Goal: Information Seeking & Learning: Learn about a topic

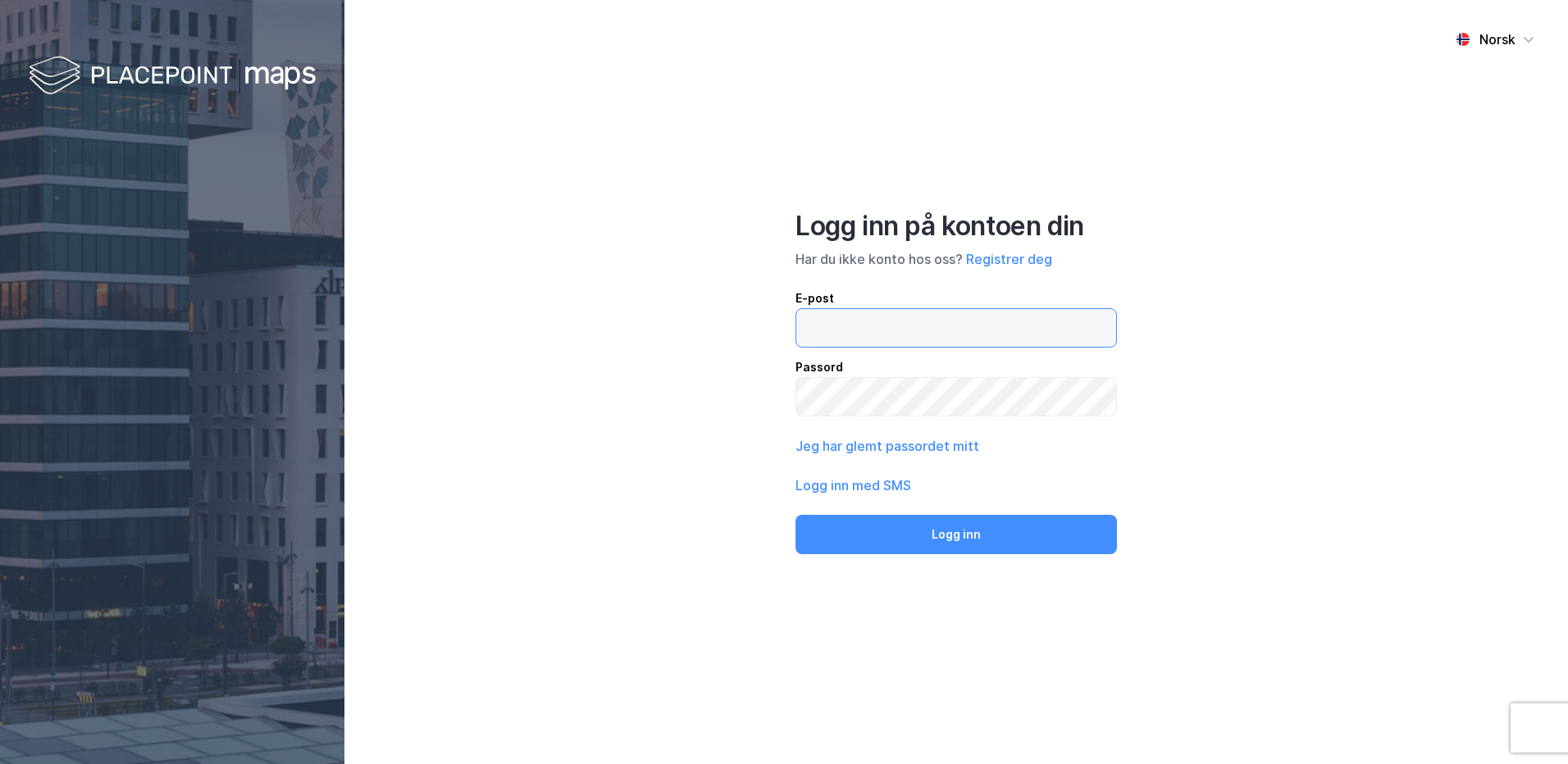
click at [851, 324] on input "email" at bounding box center [956, 327] width 320 height 37
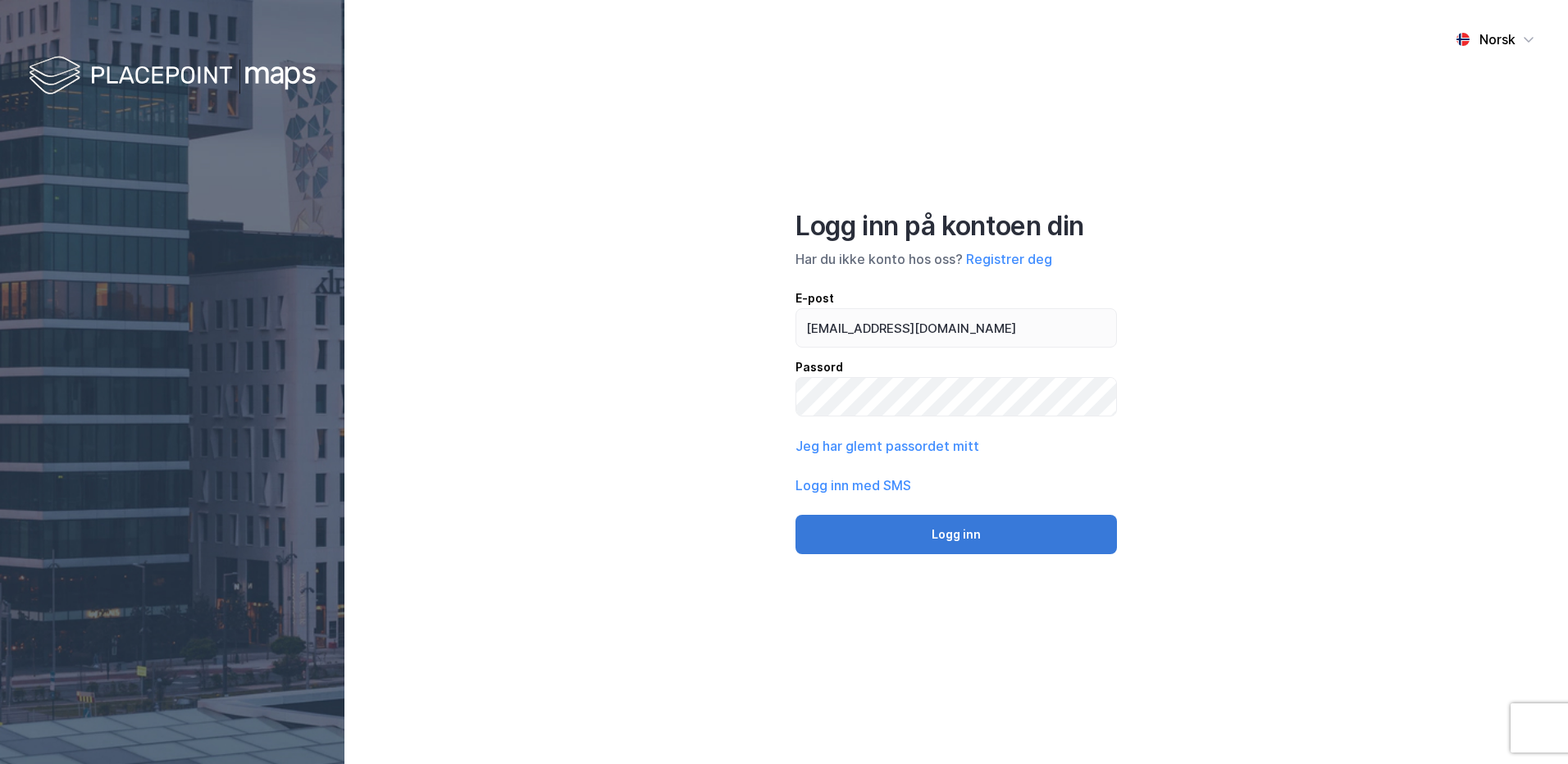
click at [953, 534] on button "Logg inn" at bounding box center [956, 534] width 322 height 39
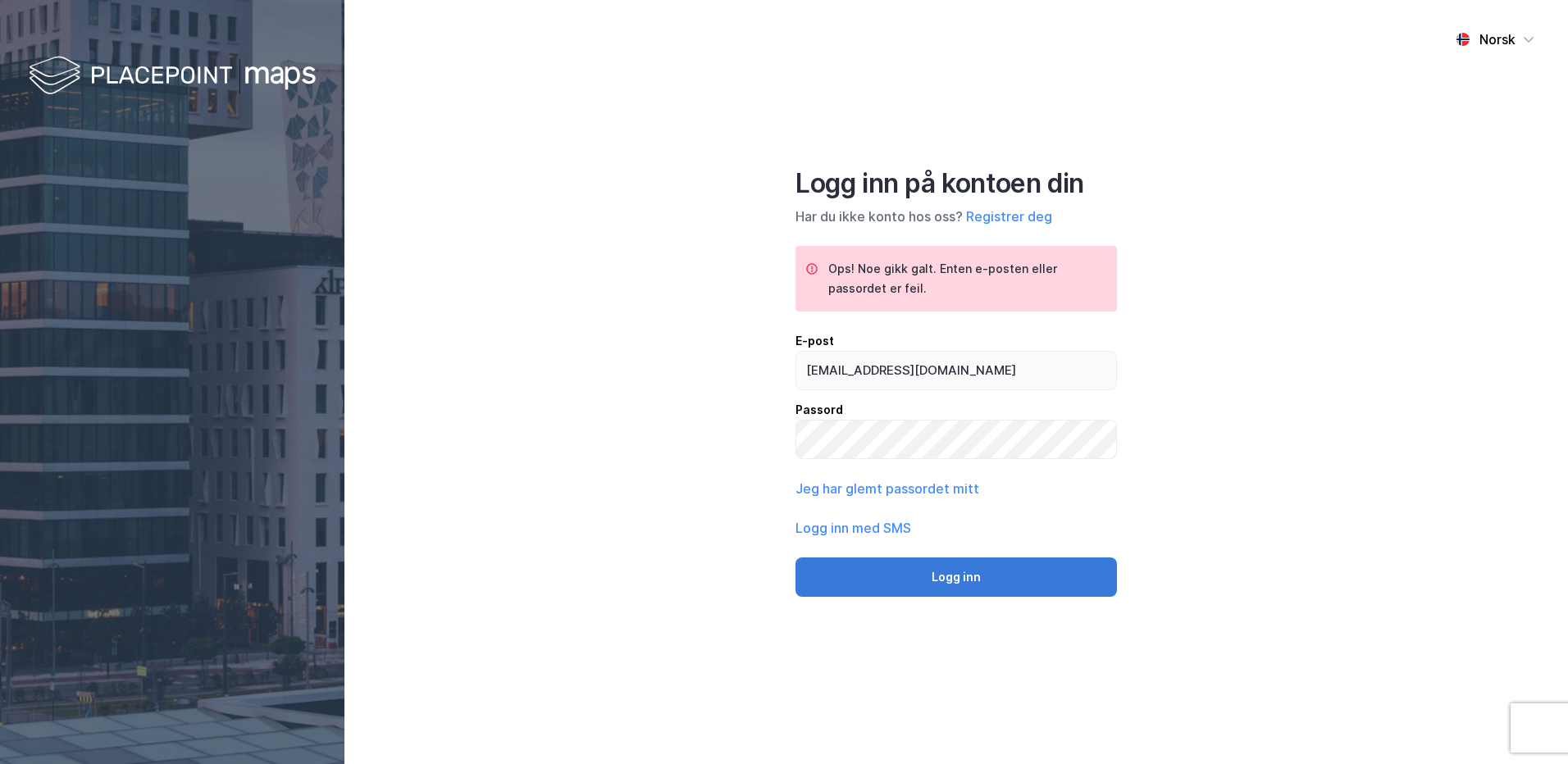
click at [935, 573] on button "Logg inn" at bounding box center [956, 577] width 322 height 39
click at [744, 448] on div "Norsk Logg inn på kontoen din Har du ikke konto hos oss? Registrer deg Ops! Noe…" at bounding box center [956, 382] width 1224 height 764
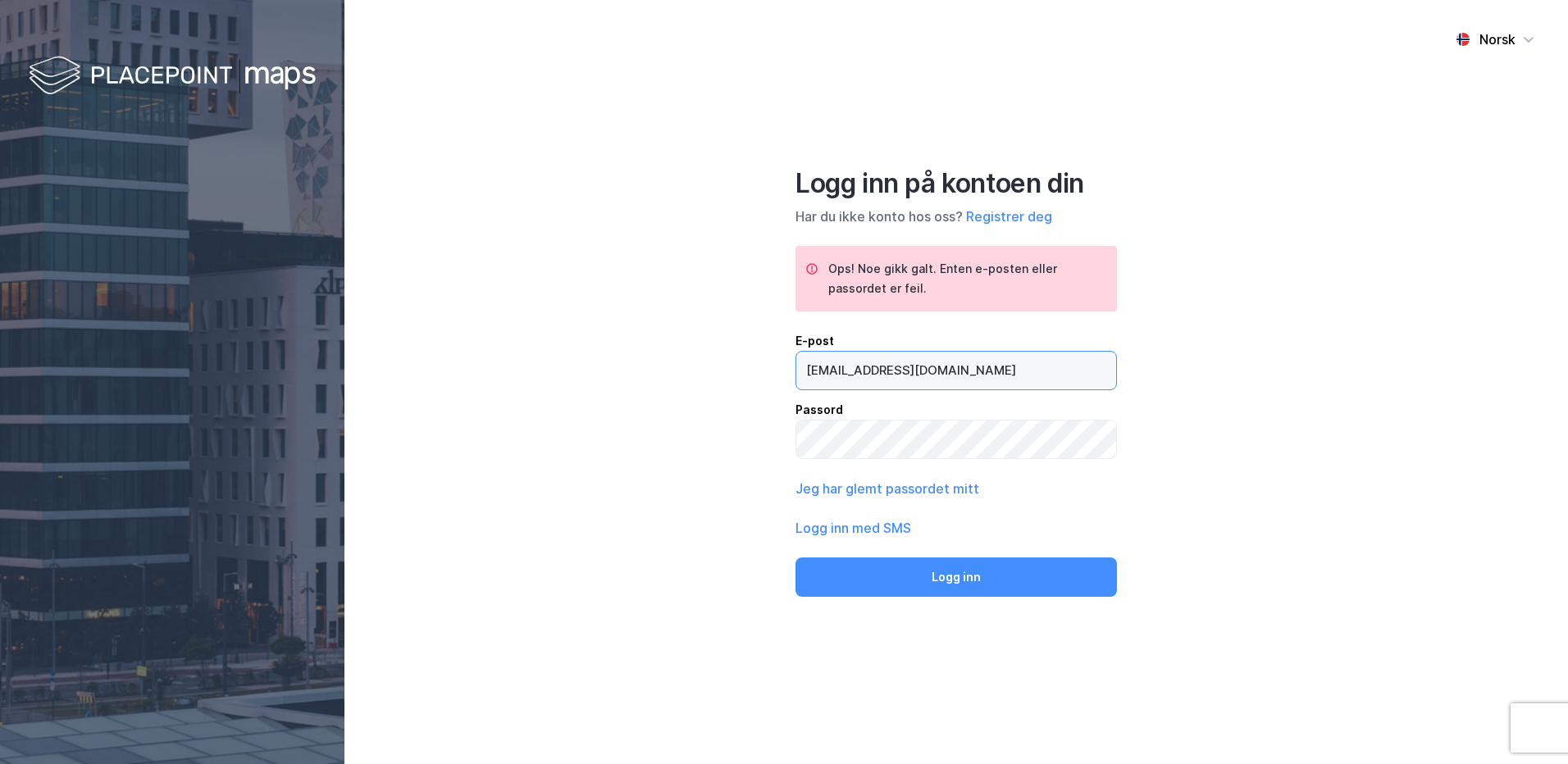
click at [874, 372] on input "[EMAIL_ADDRESS][DOMAIN_NAME]" at bounding box center [956, 370] width 320 height 37
type input "[EMAIL_ADDRESS][DOMAIN_NAME]"
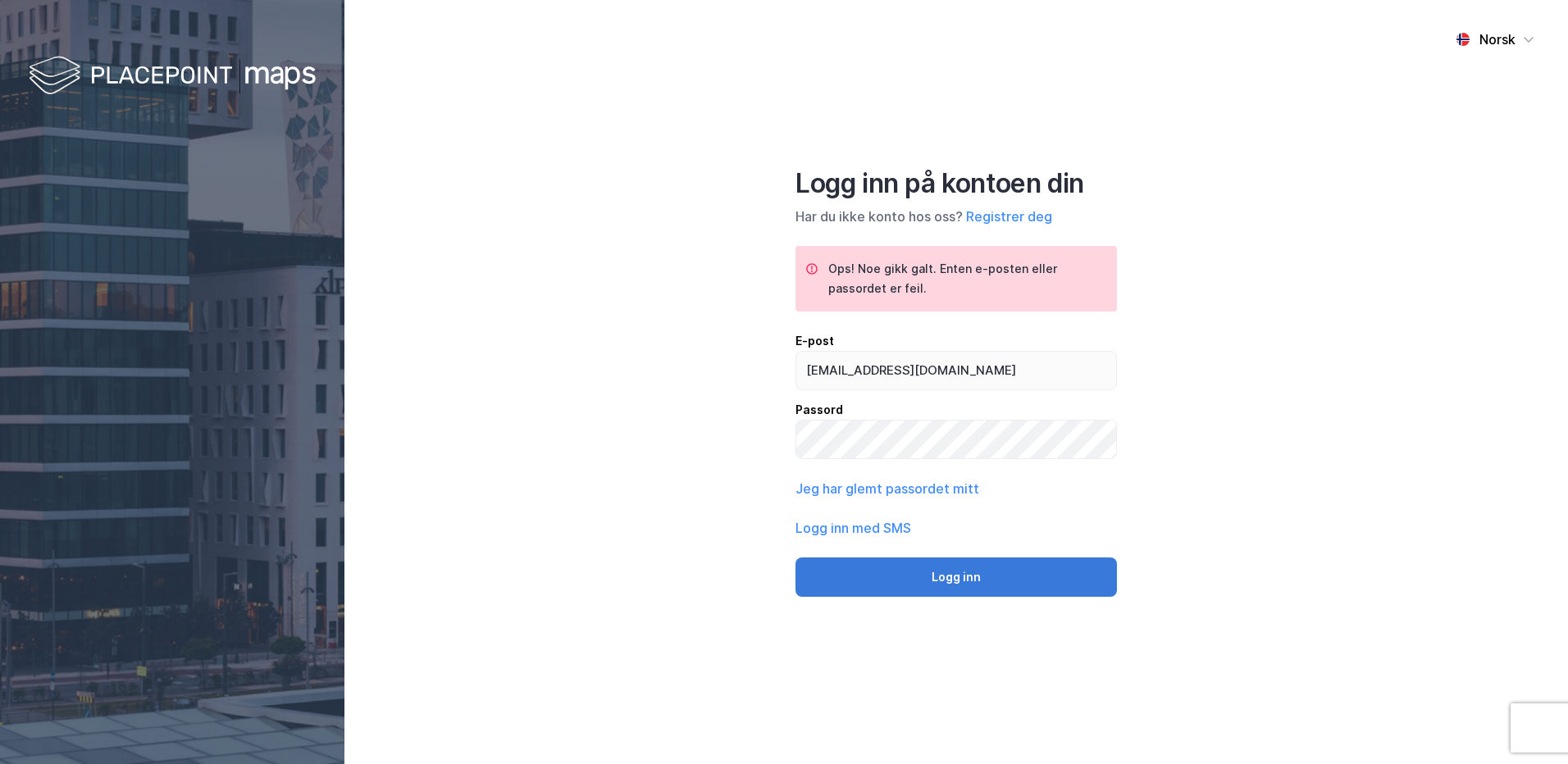
click at [968, 569] on button "Logg inn" at bounding box center [956, 577] width 322 height 39
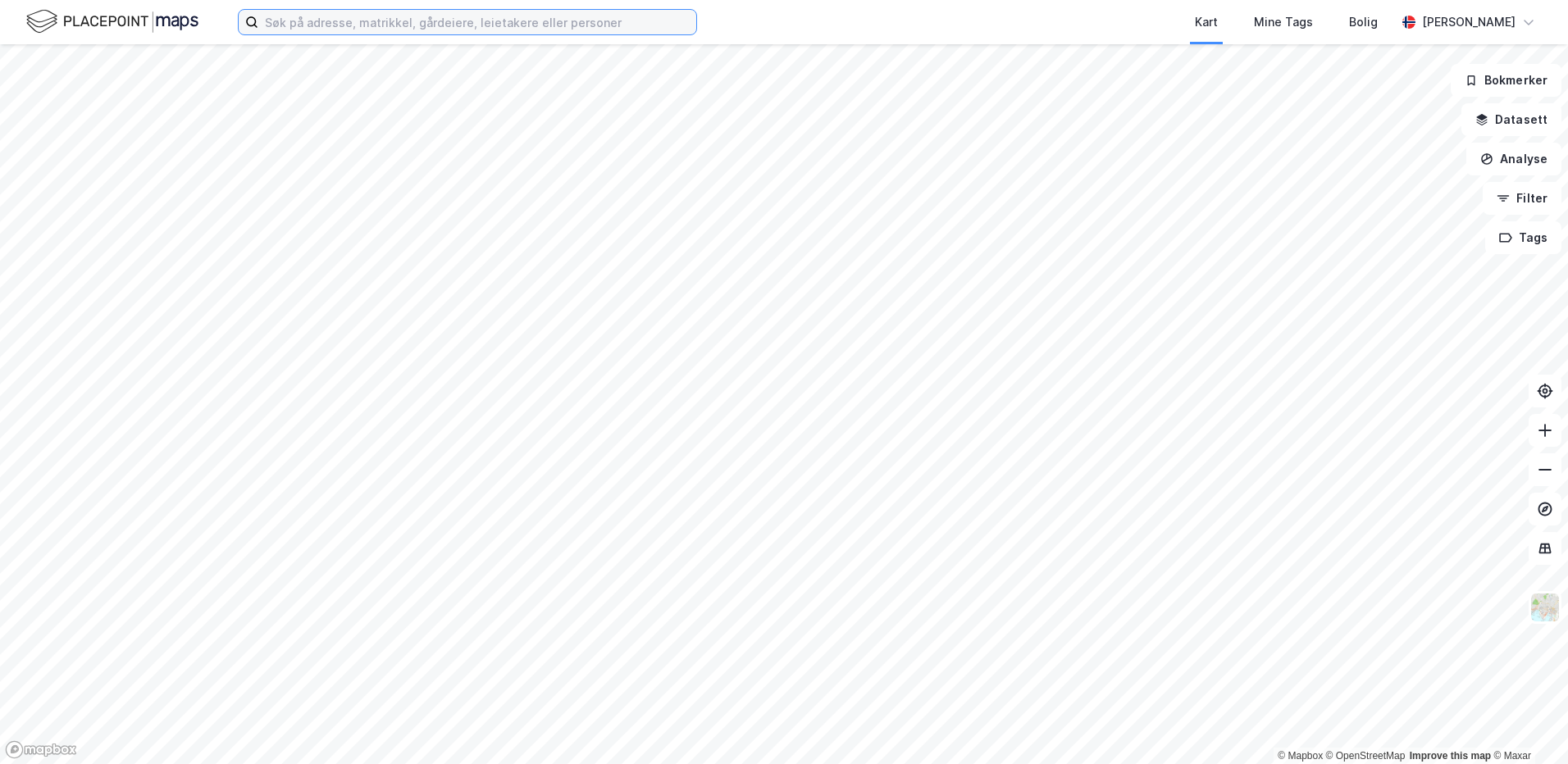
click at [421, 25] on input at bounding box center [477, 22] width 438 height 24
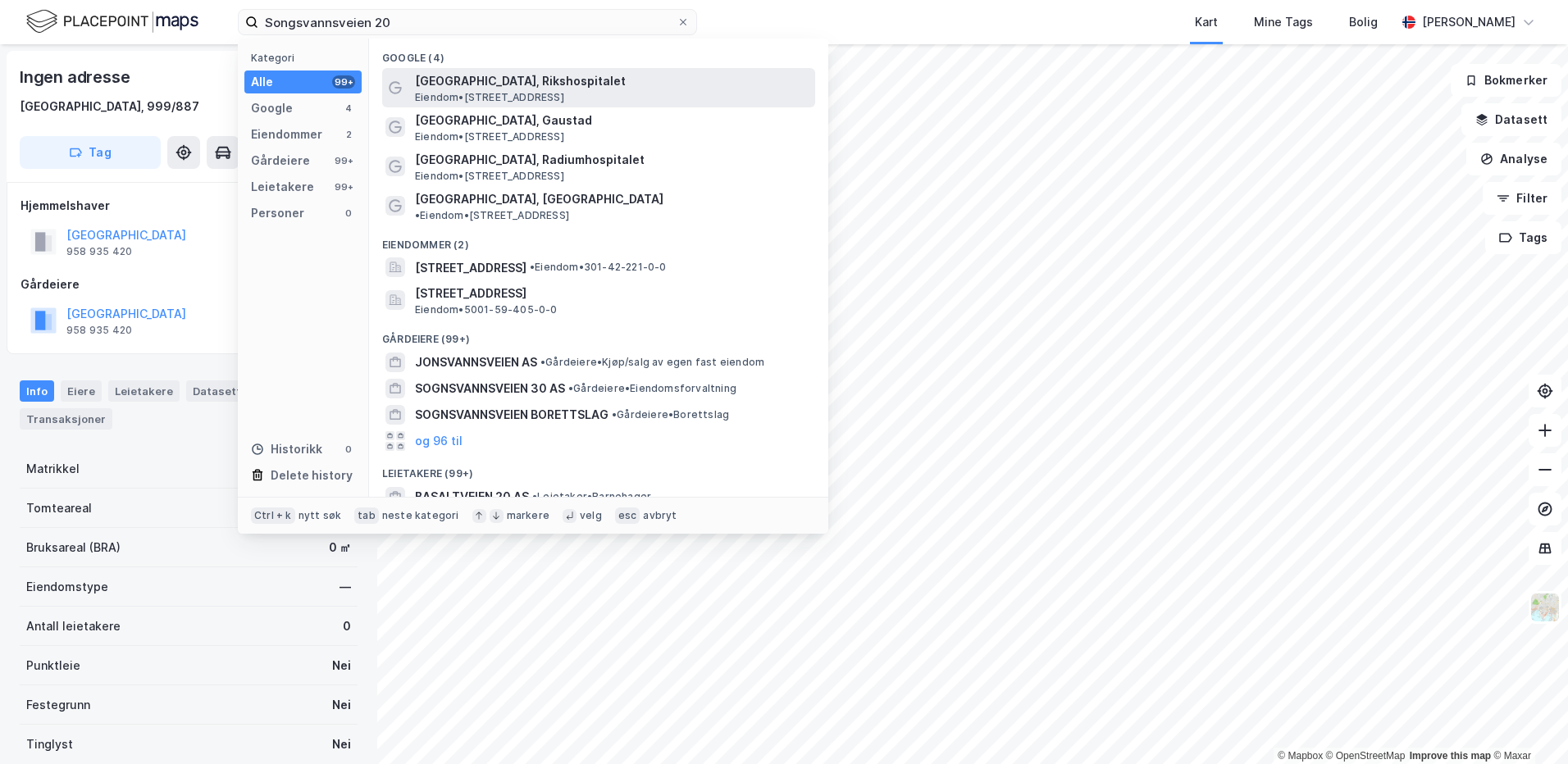
click at [564, 96] on span "Eiendom • [STREET_ADDRESS]" at bounding box center [489, 97] width 150 height 13
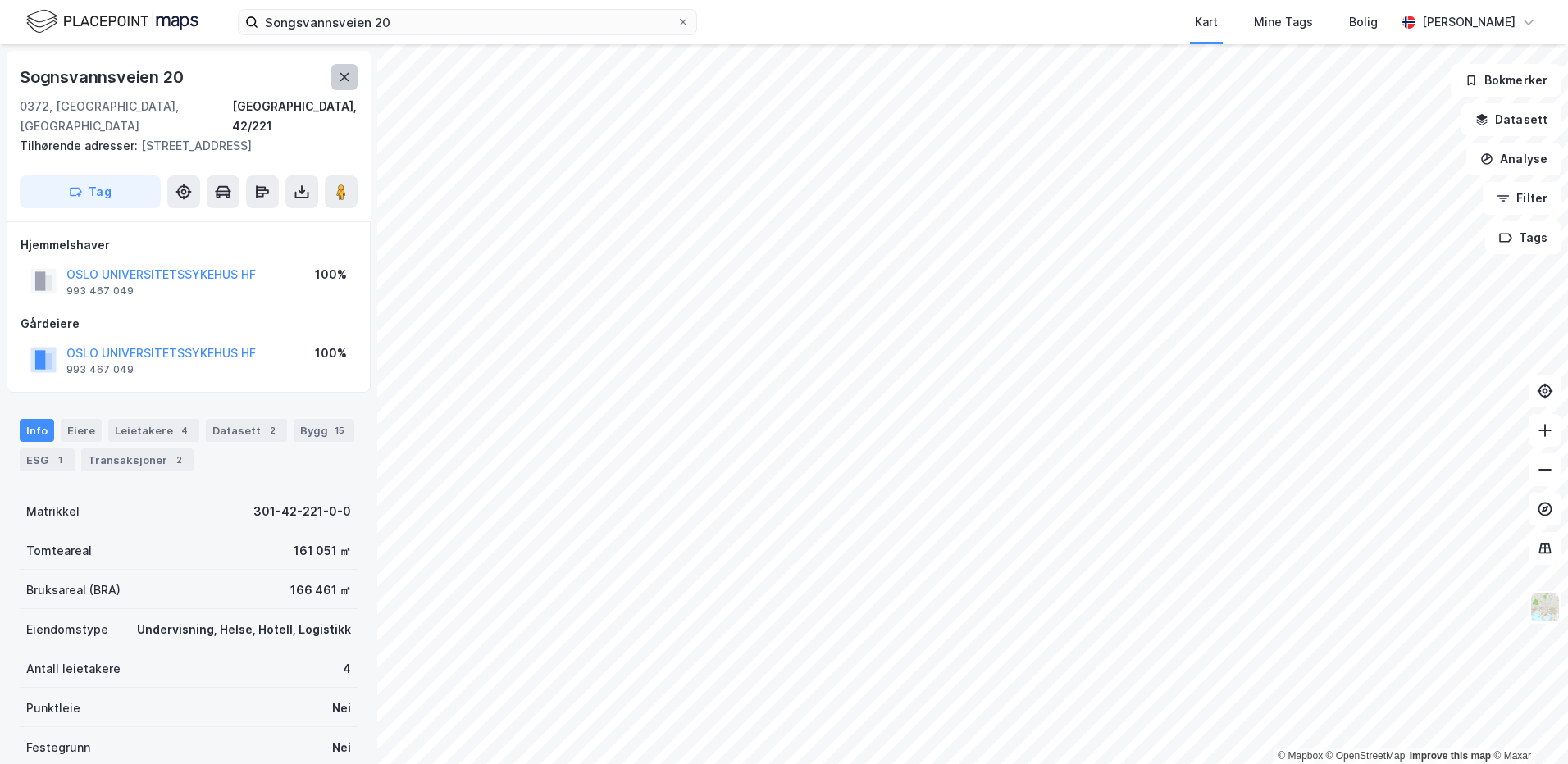
click at [348, 68] on button at bounding box center [344, 77] width 26 height 26
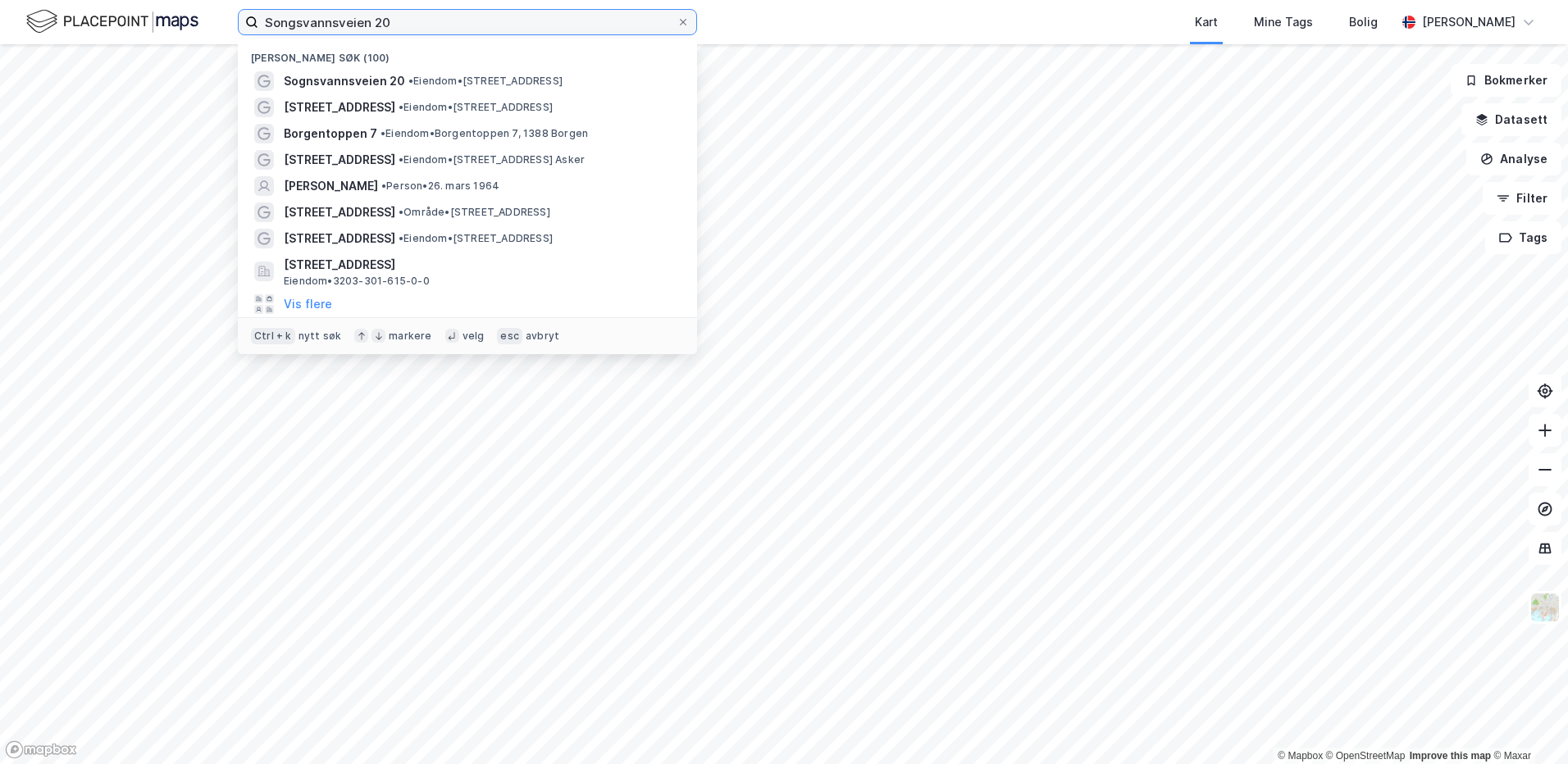
drag, startPoint x: 284, startPoint y: 25, endPoint x: 219, endPoint y: 31, distance: 65.3
click at [219, 31] on div "Songsvannsveien 20 Nylige søk (100) Sognsvannsveien 20 • Eiendom • [STREET_ADDR…" at bounding box center [784, 22] width 1568 height 44
paste input "Norsk Medisinsk Syklotronsenter AS"
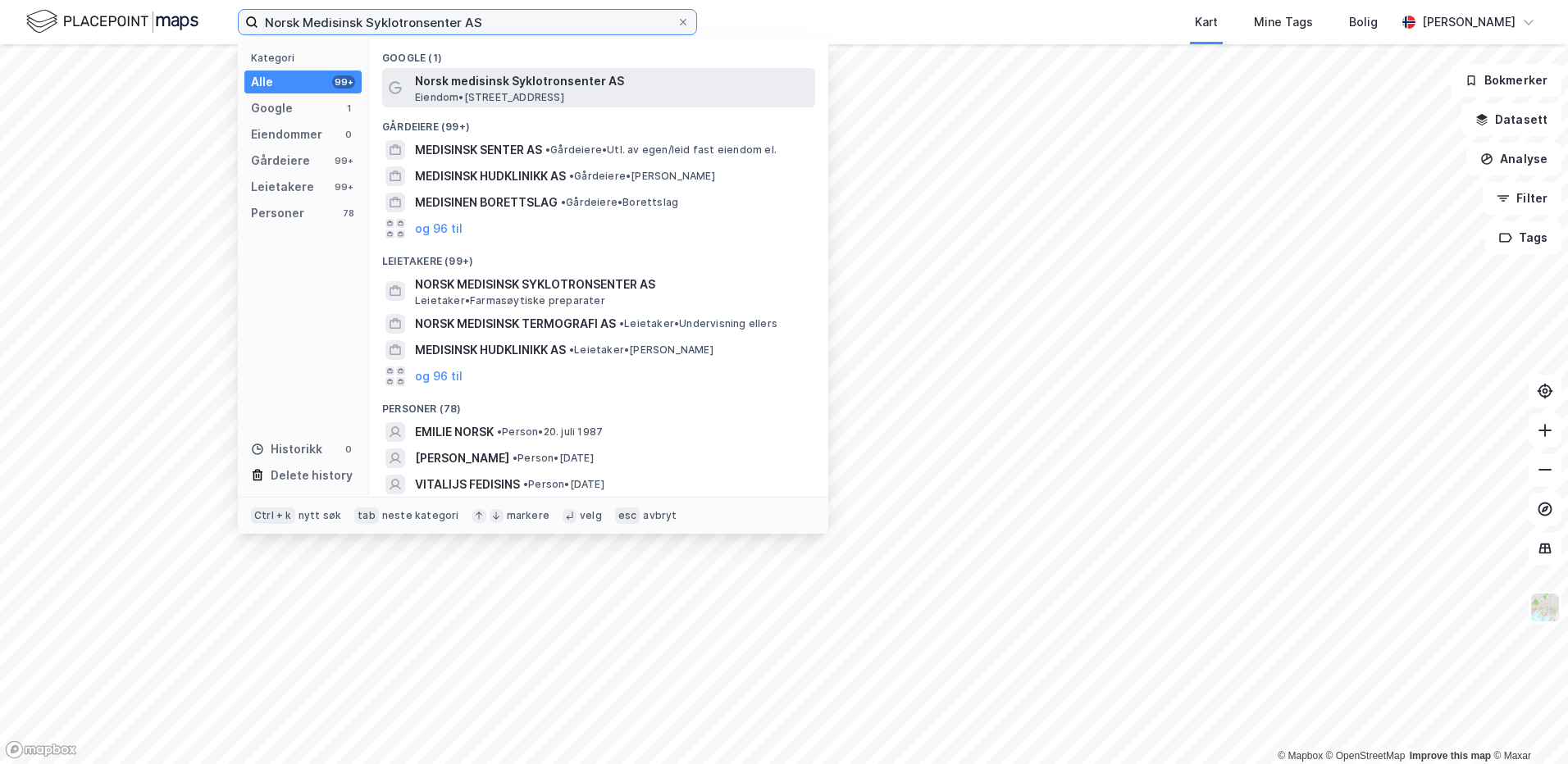
type input "Norsk Medisinsk Syklotronsenter AS"
click at [537, 80] on span "Norsk medisinsk Syklotronsenter AS" at bounding box center [611, 80] width 394 height 20
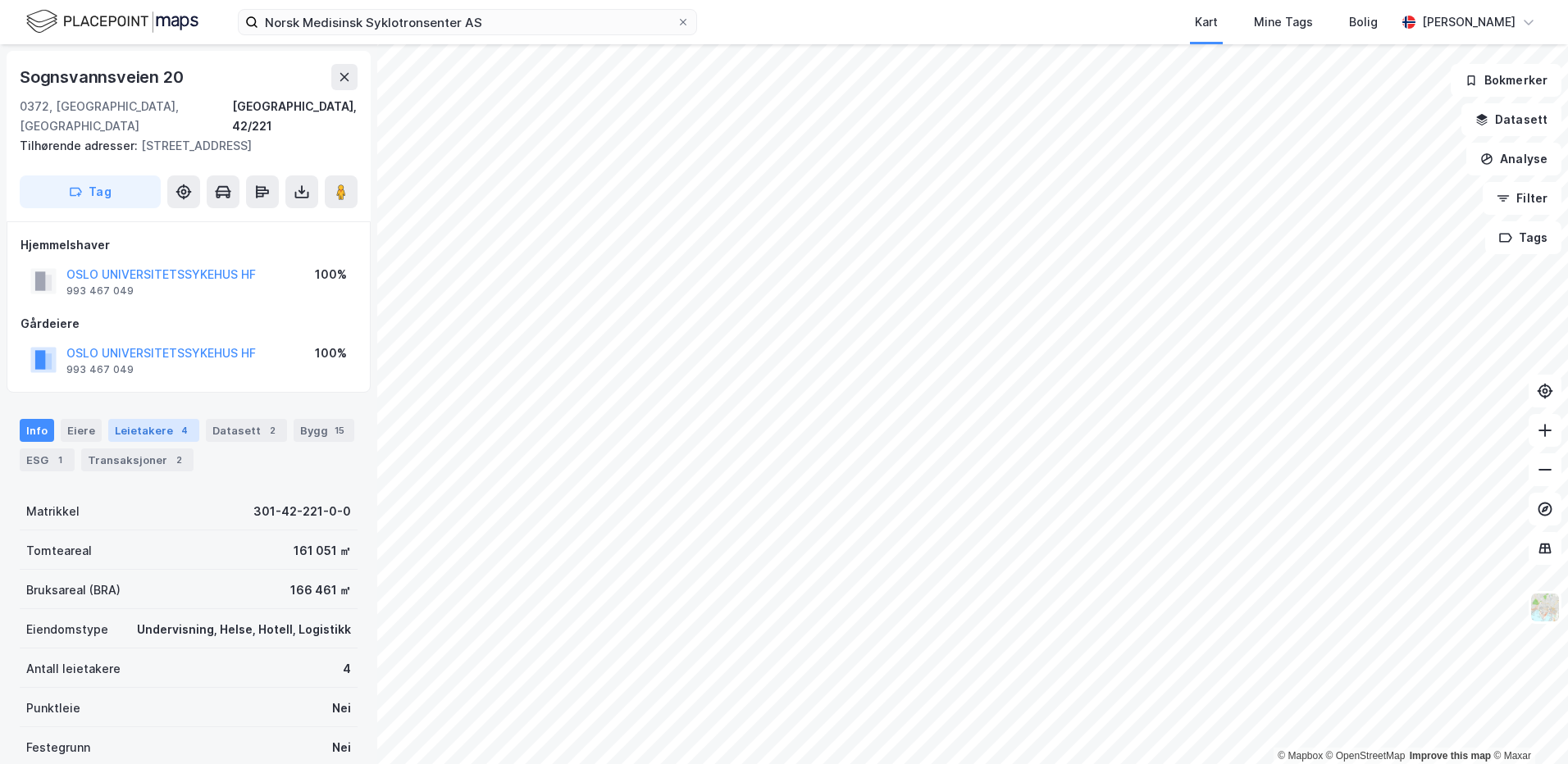
click at [161, 431] on div "Leietakere 4" at bounding box center [153, 430] width 91 height 23
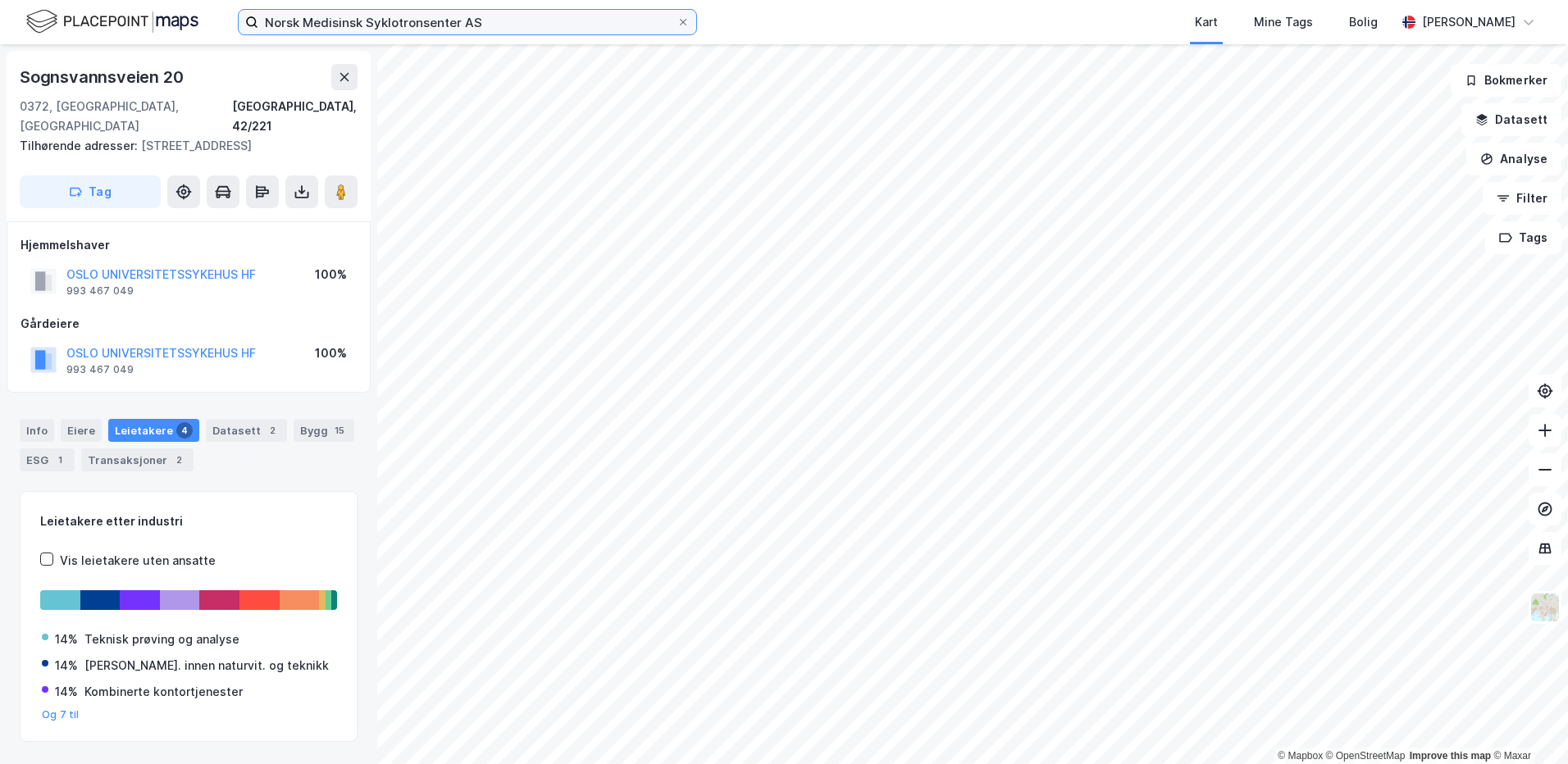
click at [513, 13] on input "Norsk Medisinsk Syklotronsenter AS" at bounding box center [467, 22] width 418 height 24
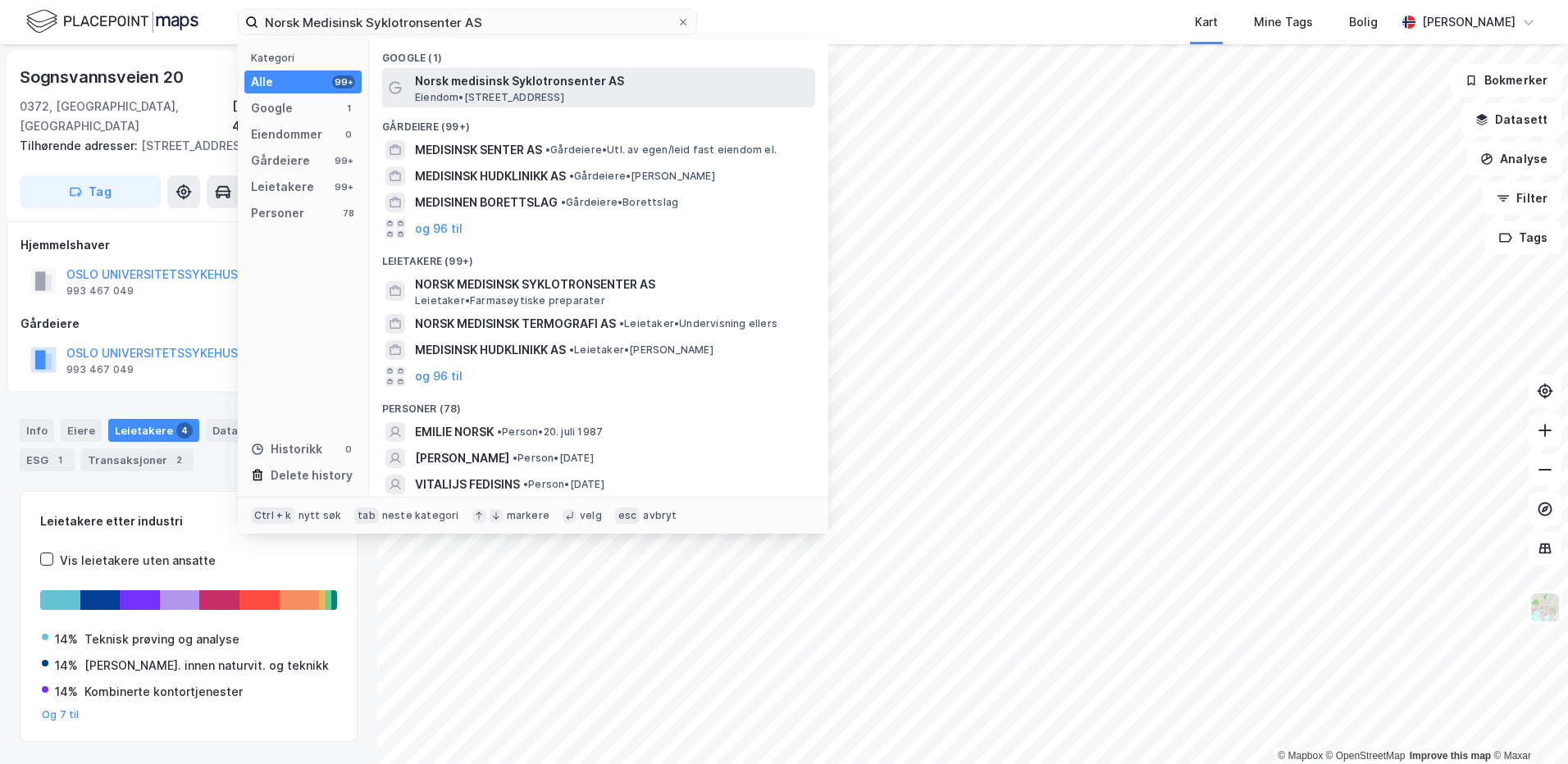
click at [519, 80] on span "Norsk medisinsk Syklotronsenter AS" at bounding box center [611, 80] width 394 height 20
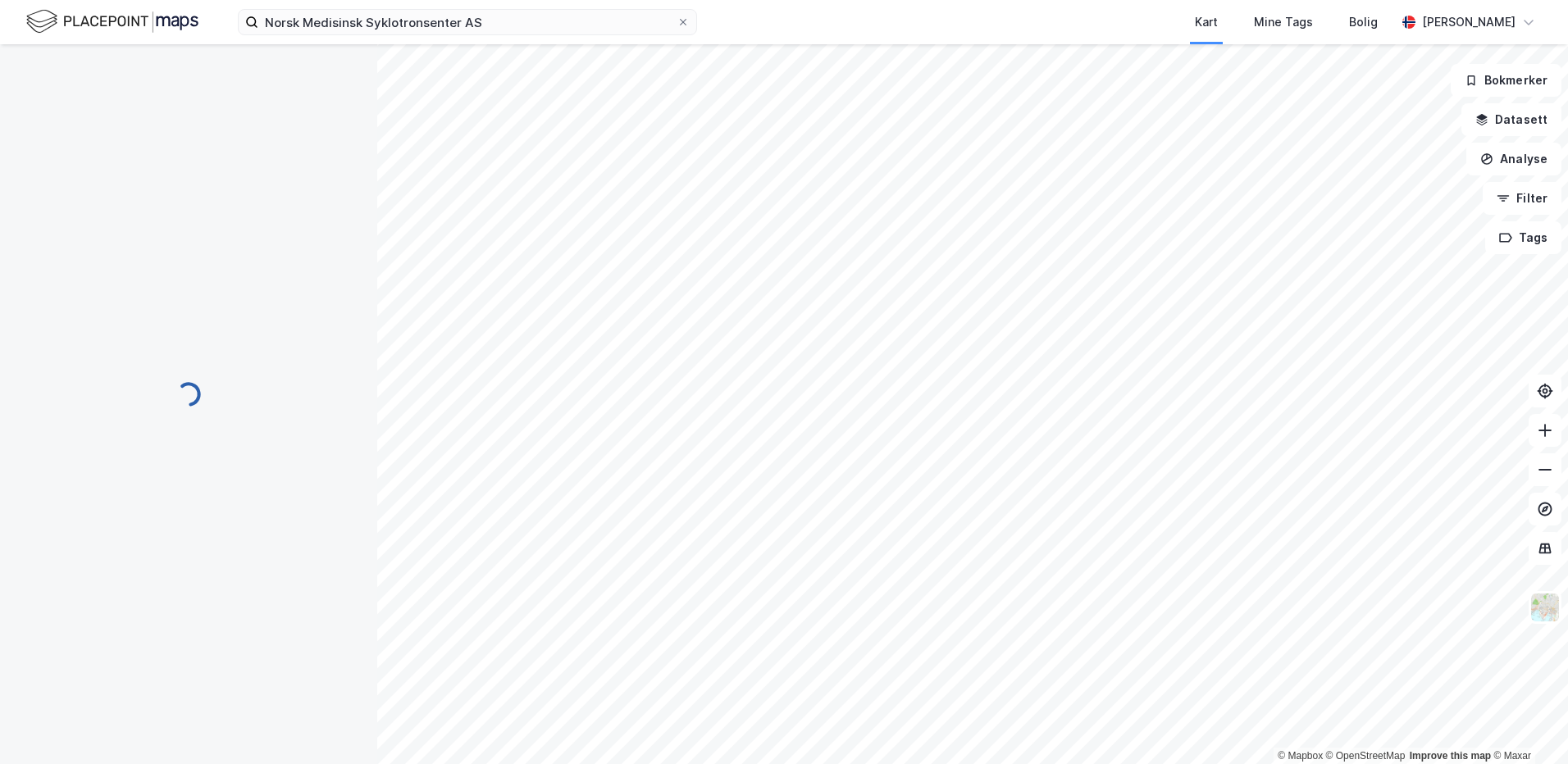
scroll to position [2, 0]
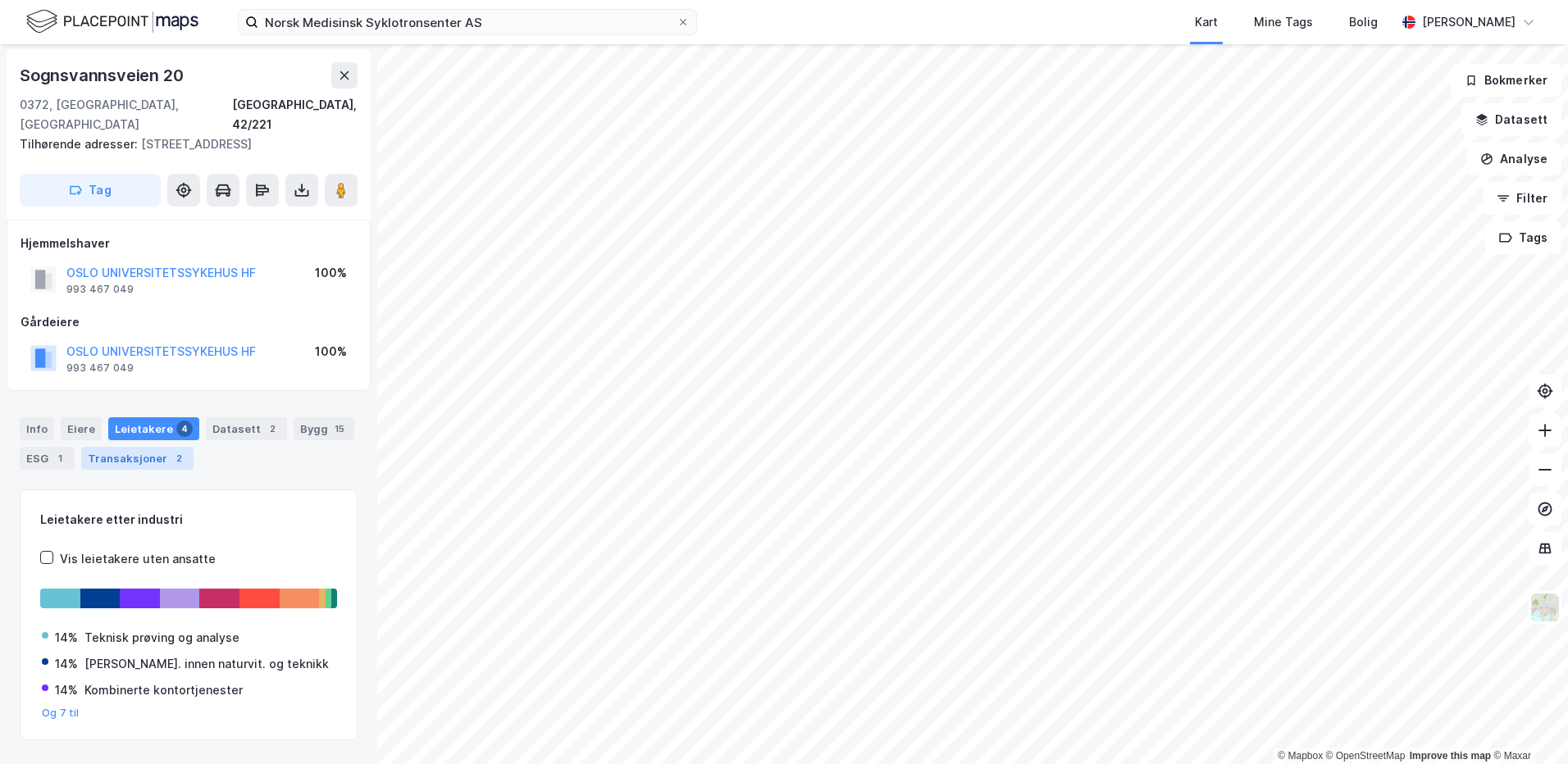
click at [143, 463] on div "Transaksjoner 2" at bounding box center [138, 458] width 112 height 23
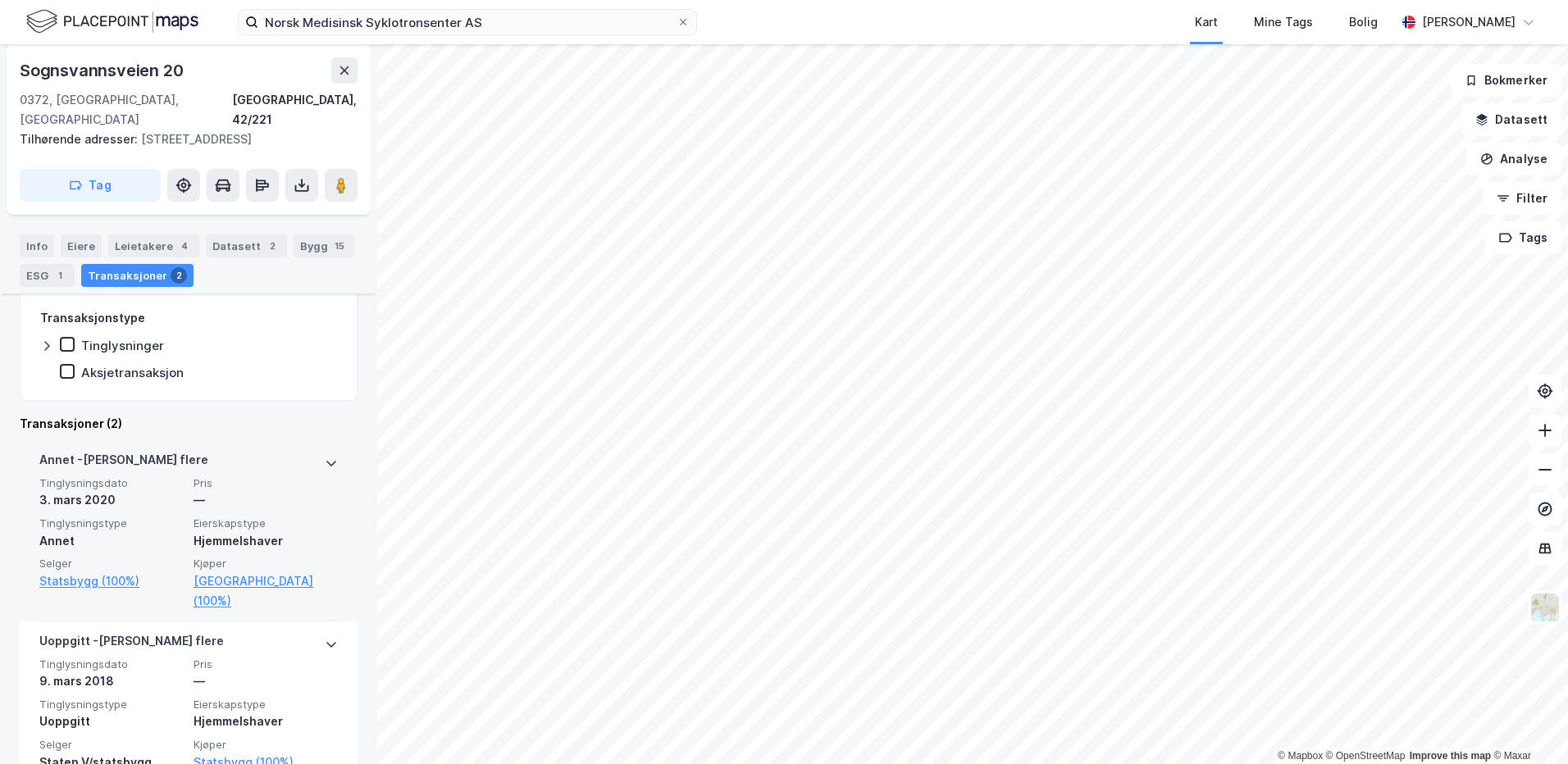
scroll to position [415, 0]
